Goal: Task Accomplishment & Management: Use online tool/utility

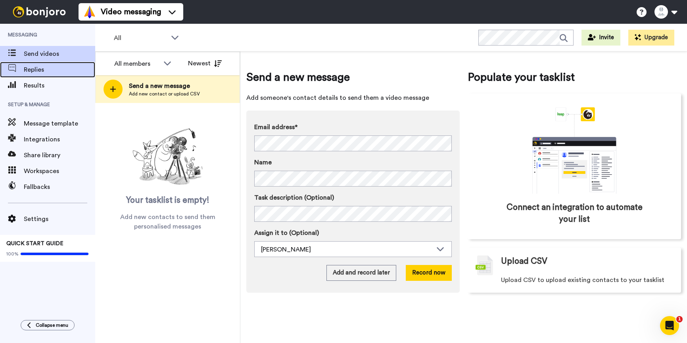
click at [61, 69] on span "Replies" at bounding box center [59, 70] width 71 height 10
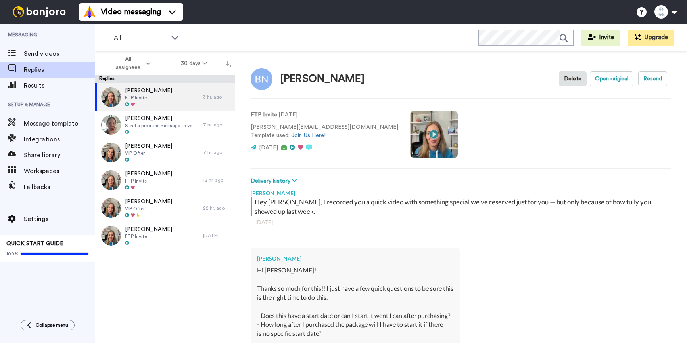
type textarea "x"
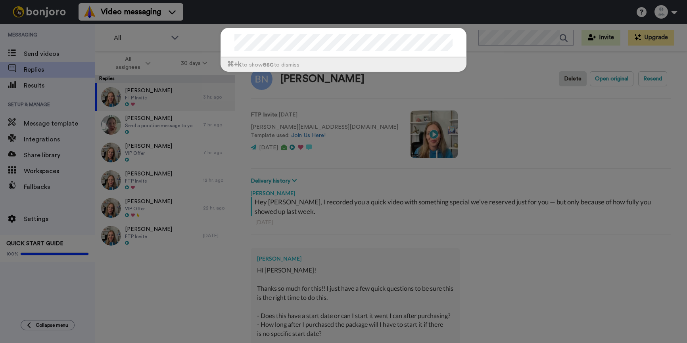
click at [493, 71] on div "⌘ +k to show esc to dismiss" at bounding box center [343, 171] width 687 height 343
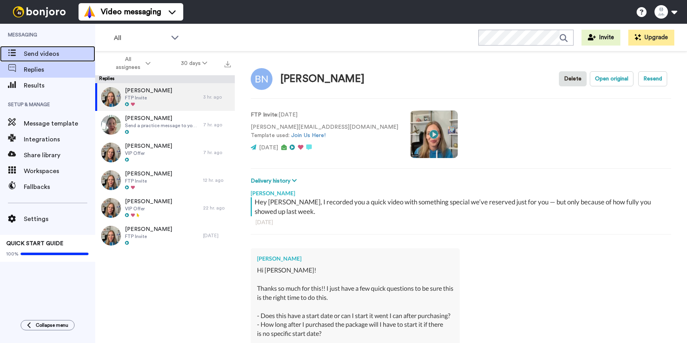
click at [49, 52] on span "Send videos" at bounding box center [59, 54] width 71 height 10
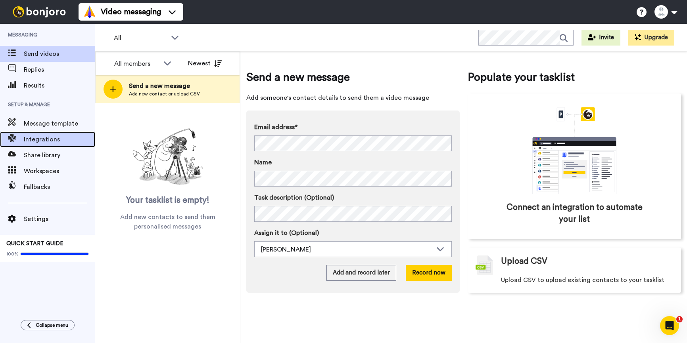
click at [34, 142] on span "Integrations" at bounding box center [59, 140] width 71 height 10
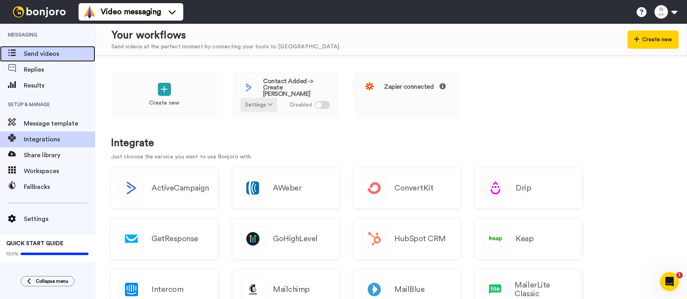
click at [44, 56] on span "Send videos" at bounding box center [59, 54] width 71 height 10
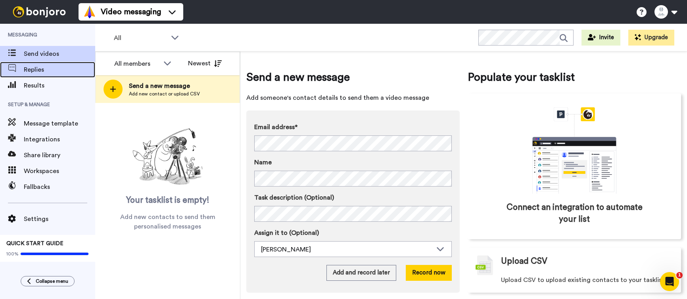
click at [42, 67] on span "Replies" at bounding box center [59, 70] width 71 height 10
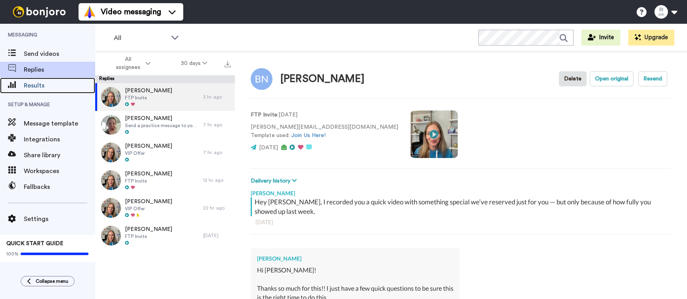
click at [38, 83] on span "Results" at bounding box center [59, 86] width 71 height 10
